Goal: Navigation & Orientation: Understand site structure

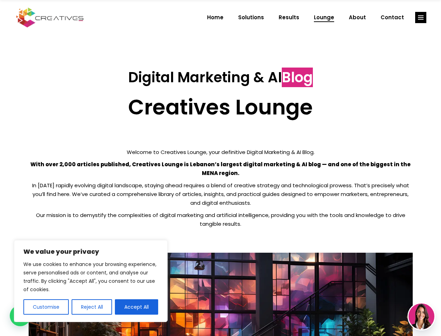
click at [221, 168] on p "With over 2,000 articles published, Creatives Lounge is Lebanon’s largest digit…" at bounding box center [221, 168] width 385 height 17
click at [46, 307] on button "Customise" at bounding box center [45, 306] width 45 height 15
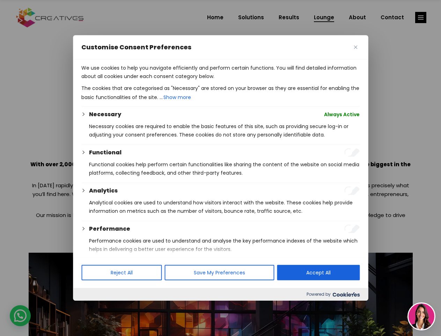
click at [92, 307] on div at bounding box center [220, 168] width 441 height 336
click at [137, 80] on p "We use cookies to help you navigate efficiently and perform certain functions. …" at bounding box center [220, 72] width 279 height 17
click at [421, 17] on div at bounding box center [220, 168] width 441 height 336
click at [422, 316] on img at bounding box center [422, 316] width 26 height 26
